Goal: Information Seeking & Learning: Find specific fact

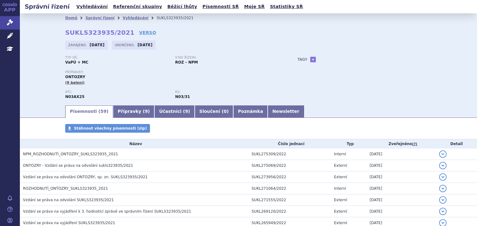
scroll to position [278, 0]
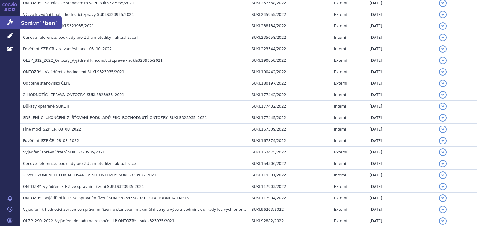
click at [11, 17] on link "Správní řízení" at bounding box center [10, 22] width 20 height 13
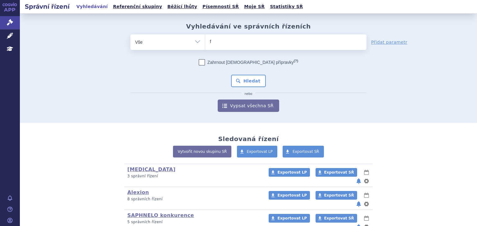
type input "fo"
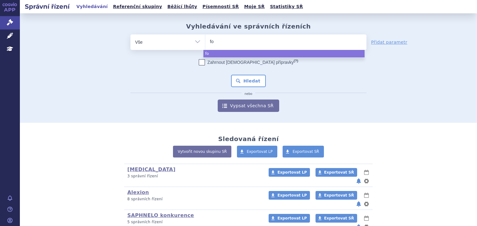
type input "for"
type input "forxi"
type input "forxiga"
select select "forxiga"
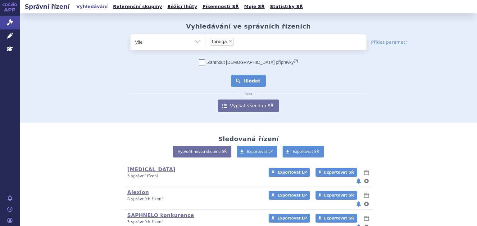
click at [256, 84] on button "Hledat" at bounding box center [248, 81] width 35 height 12
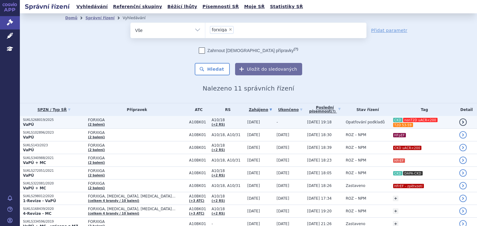
click at [244, 126] on td "[DATE]" at bounding box center [258, 122] width 29 height 13
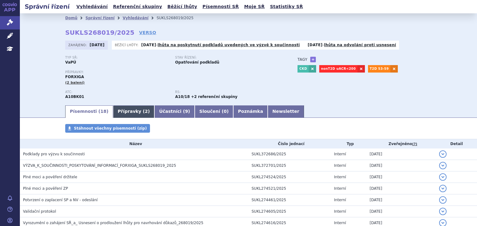
click at [116, 111] on link "Přípravky ( 2 )" at bounding box center [133, 112] width 41 height 12
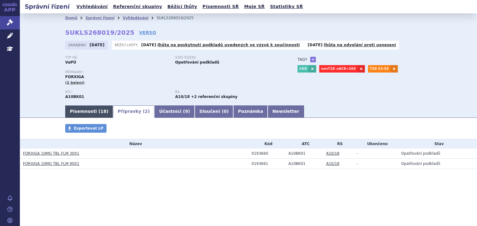
click at [86, 114] on link "Písemnosti ( 18 )" at bounding box center [89, 112] width 48 height 12
